Goal: Transaction & Acquisition: Purchase product/service

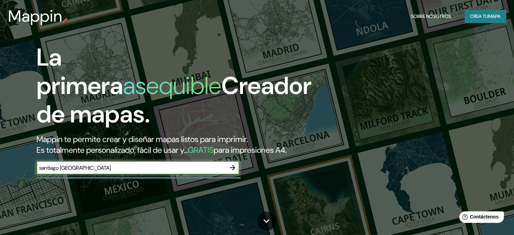
type input "santiago [GEOGRAPHIC_DATA]"
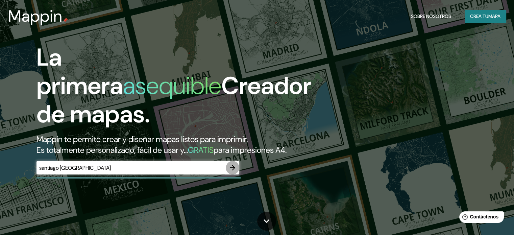
click at [233, 172] on icon "button" at bounding box center [232, 167] width 8 height 8
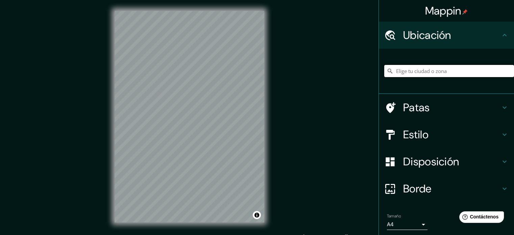
click at [385, 70] on input "Elige tu ciudad o zona" at bounding box center [449, 71] width 130 height 12
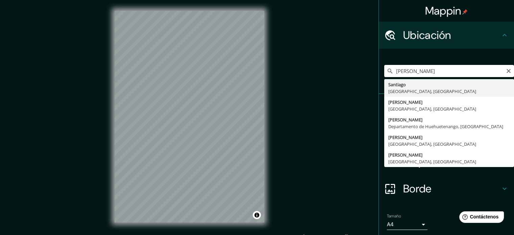
type input "Santiago, Región Metropolitana de Santiago, Chile"
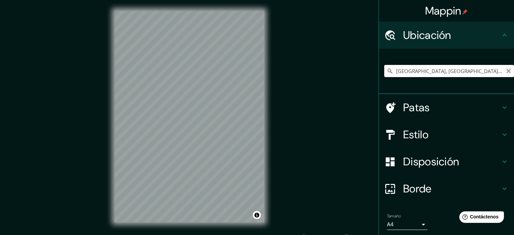
click at [385, 70] on icon "Claro" at bounding box center [508, 70] width 5 height 5
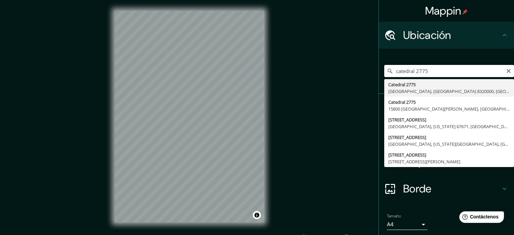
type input "[STREET_ADDRESS]"
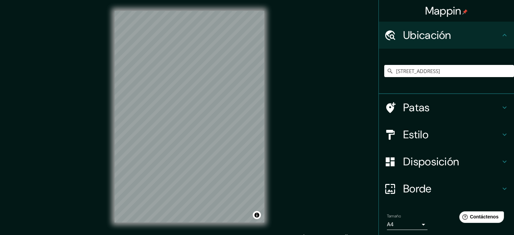
click at [385, 110] on font "Patas" at bounding box center [416, 107] width 27 height 14
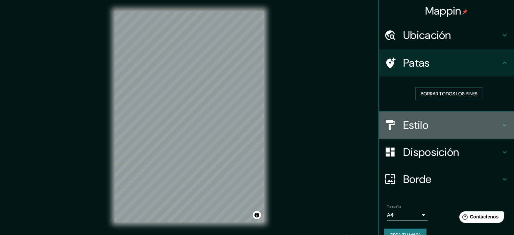
click at [385, 123] on h4 "Estilo" at bounding box center [451, 125] width 97 height 14
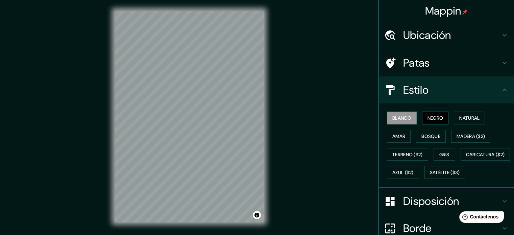
click at [385, 118] on font "Negro" at bounding box center [435, 118] width 16 height 6
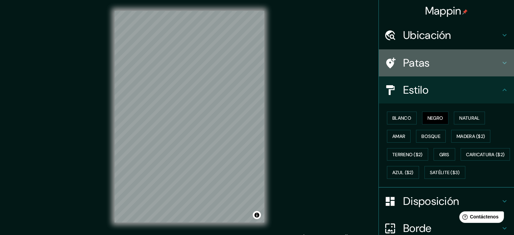
click at [385, 70] on font "Patas" at bounding box center [416, 63] width 27 height 14
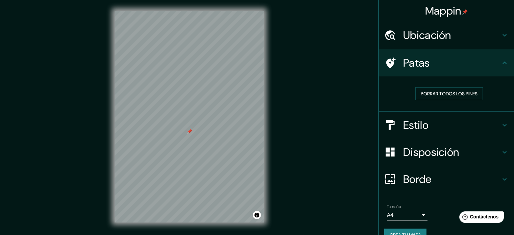
scroll to position [14, 0]
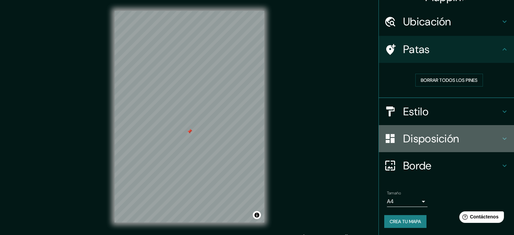
click at [385, 142] on font "Disposición" at bounding box center [431, 138] width 56 height 14
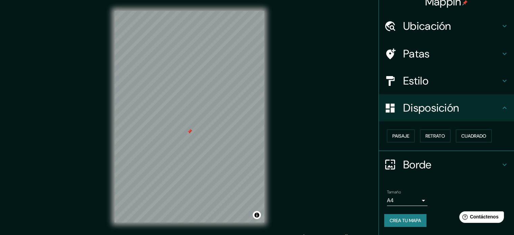
scroll to position [8, 0]
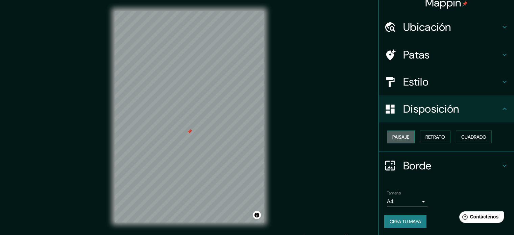
click at [385, 135] on font "Paisaje" at bounding box center [400, 137] width 17 height 6
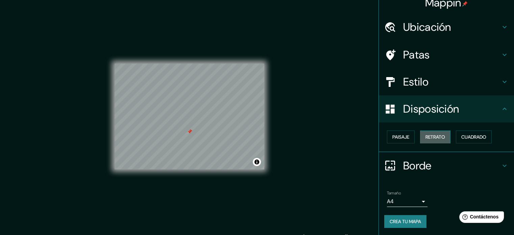
click at [385, 140] on button "Retrato" at bounding box center [435, 136] width 30 height 13
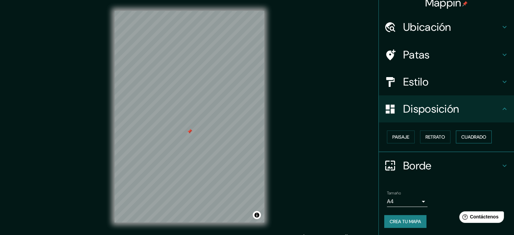
click at [385, 137] on font "Cuadrado" at bounding box center [473, 137] width 25 height 6
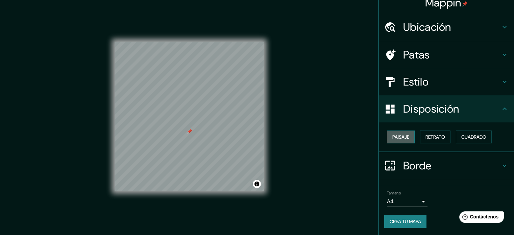
click at [385, 137] on button "Paisaje" at bounding box center [401, 136] width 28 height 13
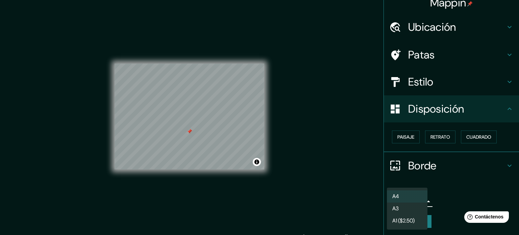
click at [385, 202] on body "Mappin Ubicación Catedral 2775, Santiago, Región Metropolitana de Santiago 8320…" at bounding box center [259, 117] width 519 height 235
click at [385, 208] on li "A3" at bounding box center [407, 209] width 41 height 12
type input "a4"
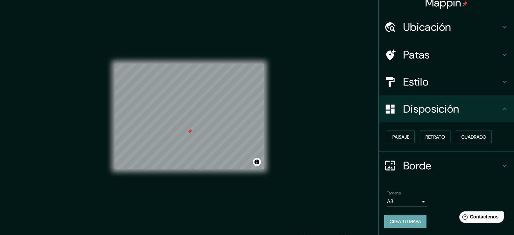
click at [385, 222] on font "Crea tu mapa" at bounding box center [404, 221] width 31 height 6
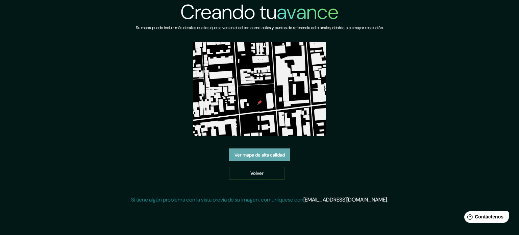
click at [277, 154] on font "Ver mapa de alta calidad" at bounding box center [259, 155] width 50 height 6
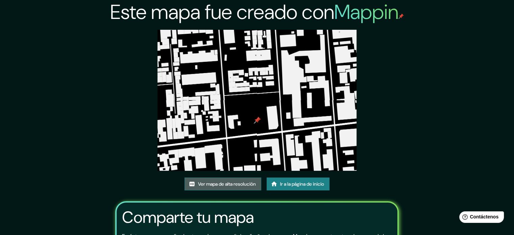
click at [221, 182] on font "Ver mapa de alta resolución" at bounding box center [227, 184] width 58 height 6
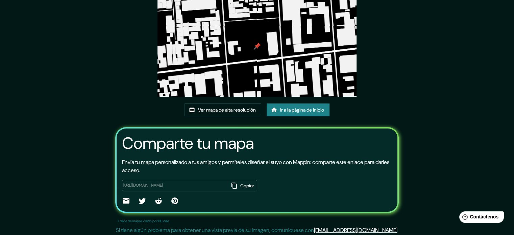
scroll to position [76, 0]
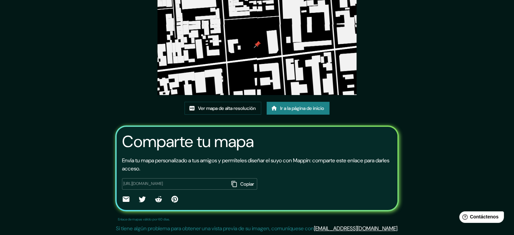
click at [240, 182] on font "Copiar" at bounding box center [247, 184] width 14 height 6
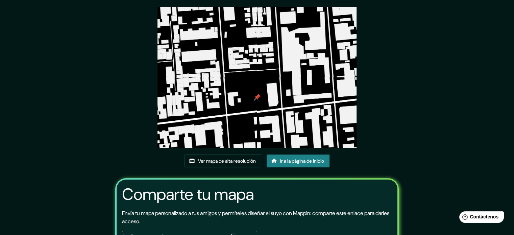
scroll to position [0, 0]
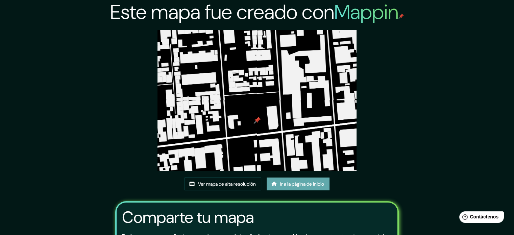
click at [290, 183] on font "Ir a la página de inicio" at bounding box center [302, 184] width 44 height 6
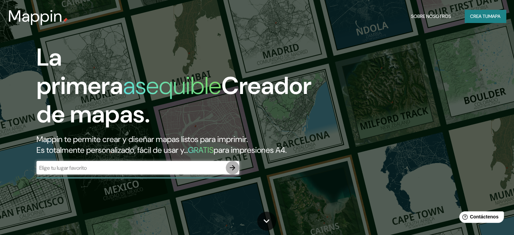
click at [235, 172] on icon "button" at bounding box center [232, 167] width 8 height 8
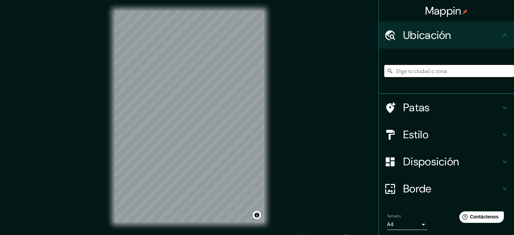
click at [402, 72] on input "Elige tu ciudad o zona" at bounding box center [449, 71] width 130 height 12
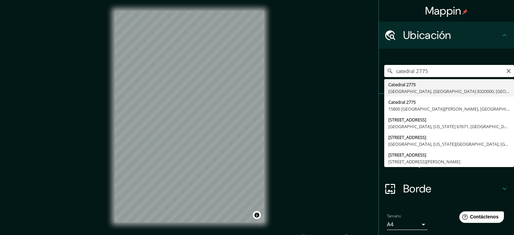
type input "[STREET_ADDRESS]"
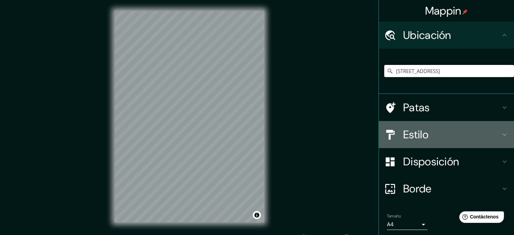
click at [430, 133] on h4 "Estilo" at bounding box center [451, 135] width 97 height 14
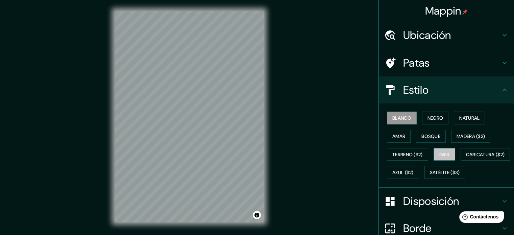
click at [442, 151] on font "Gris" at bounding box center [444, 154] width 10 height 6
click at [404, 112] on button "Blanco" at bounding box center [402, 117] width 30 height 13
click at [422, 115] on button "Negro" at bounding box center [435, 117] width 27 height 13
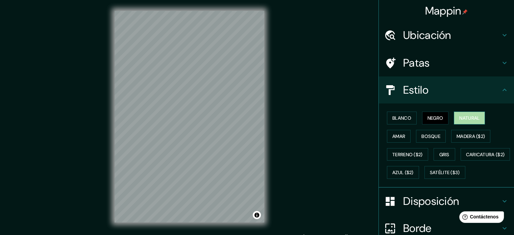
click at [454, 118] on button "Natural" at bounding box center [469, 117] width 31 height 13
click at [397, 133] on font "Amar" at bounding box center [398, 136] width 13 height 6
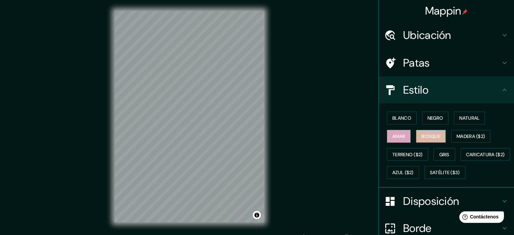
click at [421, 136] on font "Bosque" at bounding box center [430, 136] width 19 height 6
click at [441, 150] on font "Gris" at bounding box center [444, 154] width 10 height 9
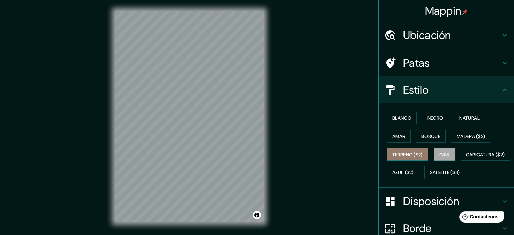
click at [416, 152] on font "Terreno ($2)" at bounding box center [407, 154] width 30 height 6
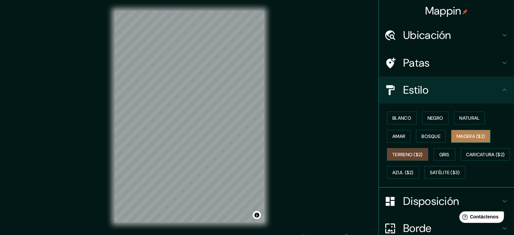
click at [464, 132] on font "Madera ($2)" at bounding box center [470, 136] width 28 height 9
click at [413, 156] on font "Terreno ($2)" at bounding box center [407, 154] width 30 height 9
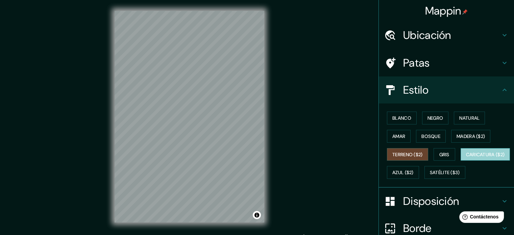
click at [466, 157] on font "Caricatura ($2)" at bounding box center [485, 154] width 39 height 6
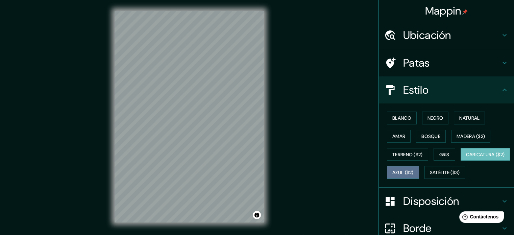
click at [413, 173] on font "Azul ($2)" at bounding box center [402, 173] width 21 height 6
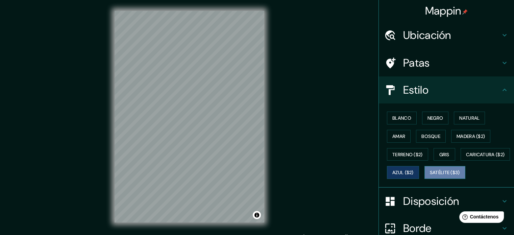
click at [430, 176] on font "Satélite ($3)" at bounding box center [445, 173] width 30 height 6
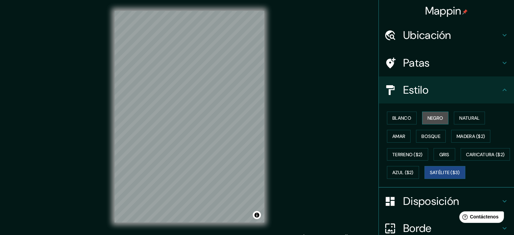
click at [429, 120] on font "Negro" at bounding box center [435, 118] width 16 height 6
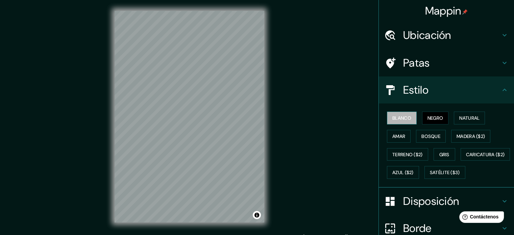
click at [392, 120] on font "Blanco" at bounding box center [401, 118] width 19 height 6
click at [442, 150] on font "Gris" at bounding box center [444, 154] width 10 height 9
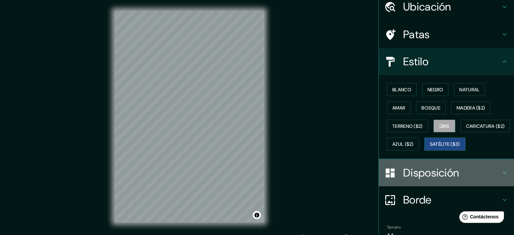
click at [412, 180] on font "Disposición" at bounding box center [431, 172] width 56 height 14
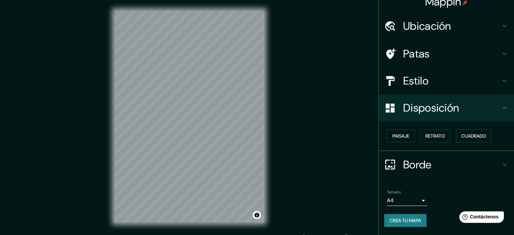
scroll to position [8, 0]
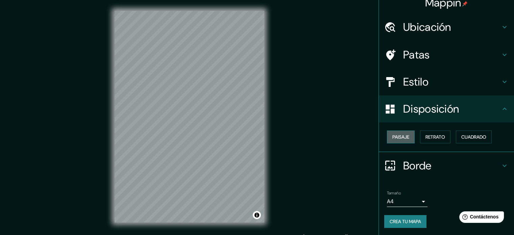
click at [397, 134] on font "Paisaje" at bounding box center [400, 137] width 17 height 6
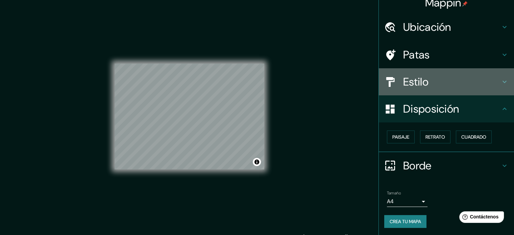
click at [423, 77] on font "Estilo" at bounding box center [415, 82] width 25 height 14
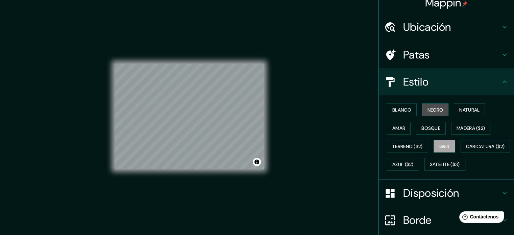
click at [431, 110] on font "Negro" at bounding box center [435, 110] width 16 height 6
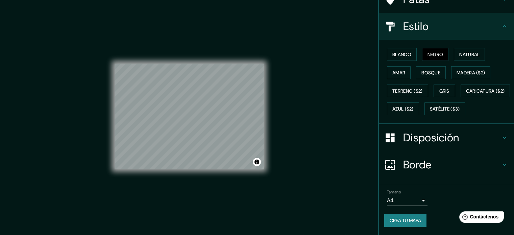
scroll to position [80, 0]
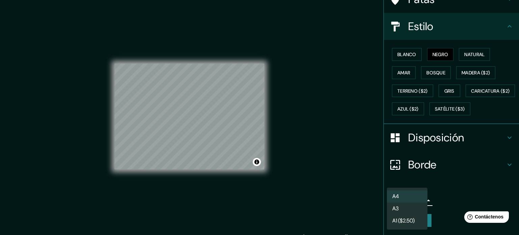
click at [399, 201] on body "Mappin Ubicación [STREET_ADDRESS] Patas Estilo Blanco Negro Natural [PERSON_NAM…" at bounding box center [259, 117] width 519 height 235
click at [399, 207] on li "A3" at bounding box center [407, 209] width 41 height 12
type input "a4"
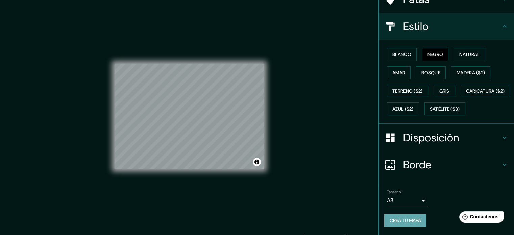
click at [405, 221] on font "Crea tu mapa" at bounding box center [404, 220] width 31 height 6
